Goal: Use online tool/utility: Utilize a website feature to perform a specific function

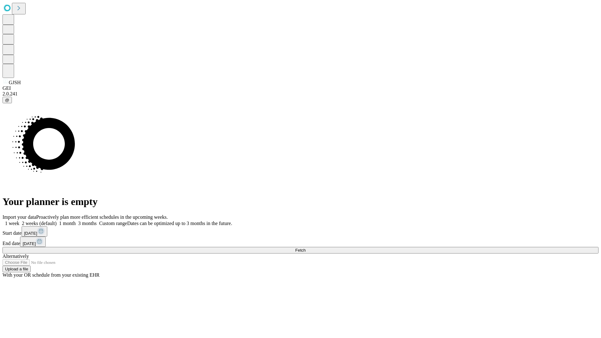
click at [305, 248] on span "Fetch" at bounding box center [300, 250] width 10 height 5
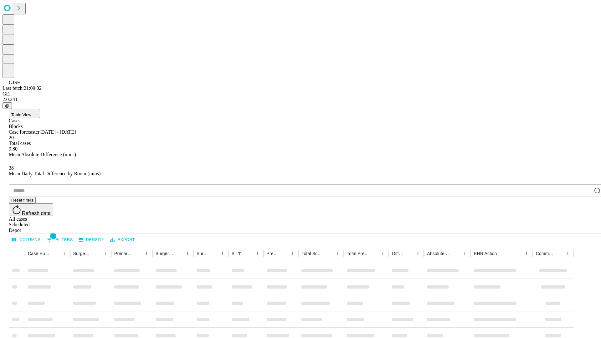
click at [31, 112] on span "Table View" at bounding box center [21, 114] width 20 height 5
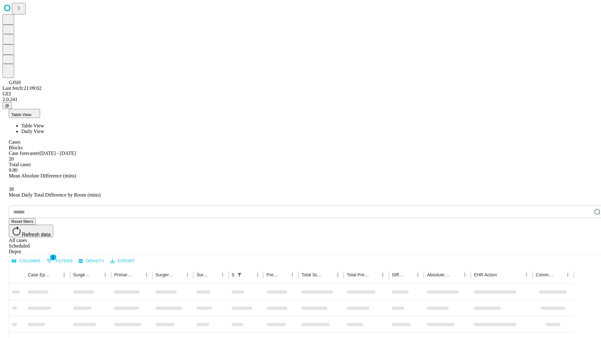
click at [44, 129] on span "Daily View" at bounding box center [32, 131] width 23 height 5
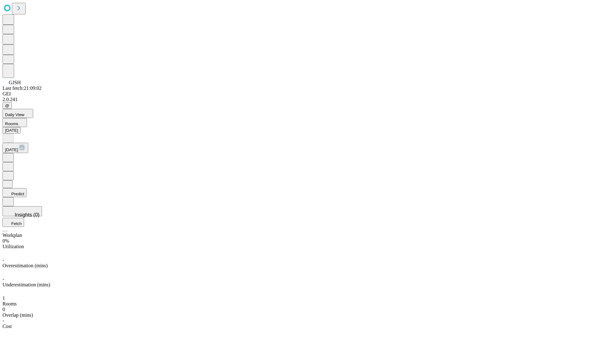
click at [27, 188] on button "Predict" at bounding box center [15, 192] width 24 height 9
